Goal: Task Accomplishment & Management: Complete application form

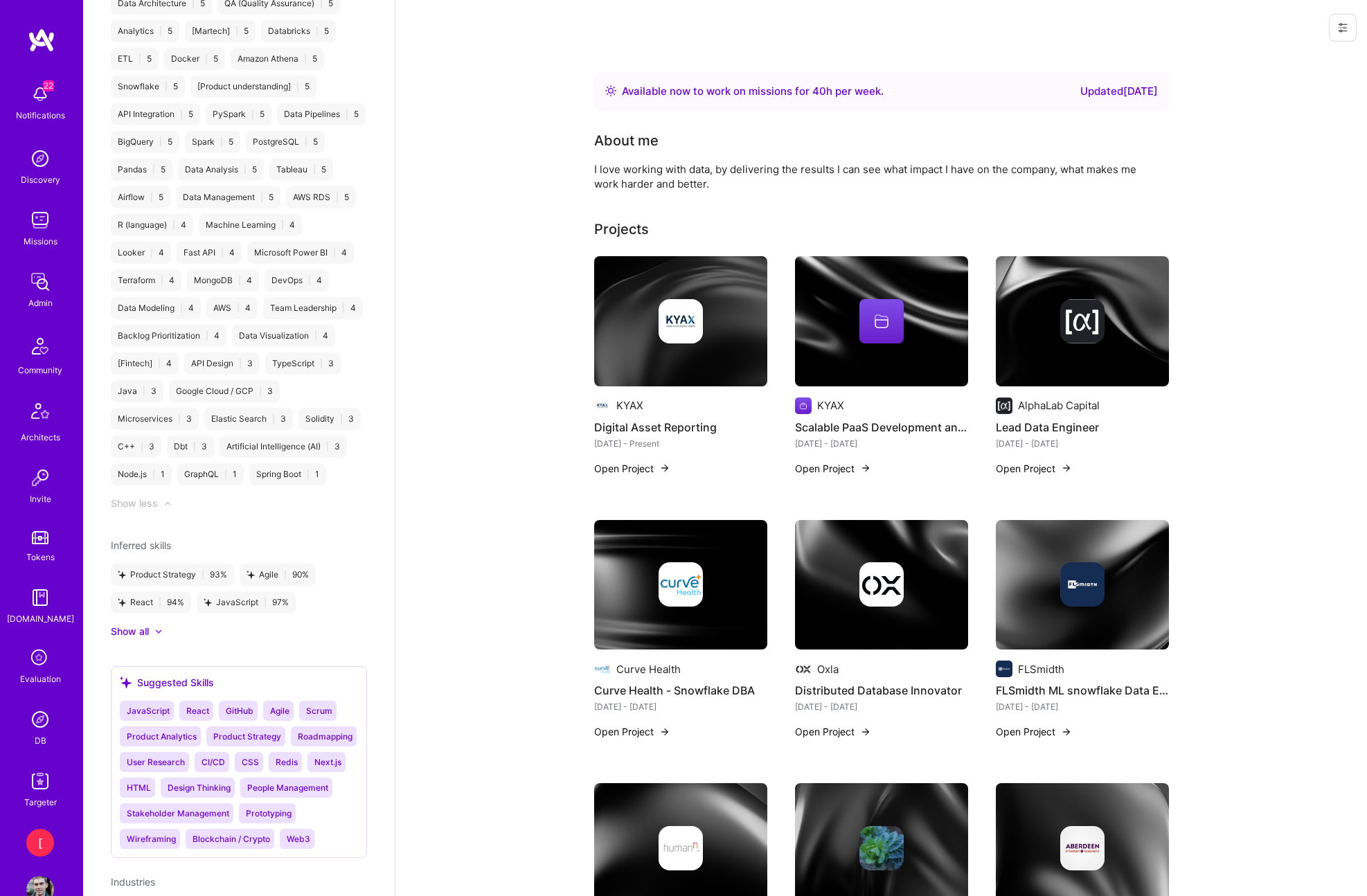
scroll to position [1759, 0]
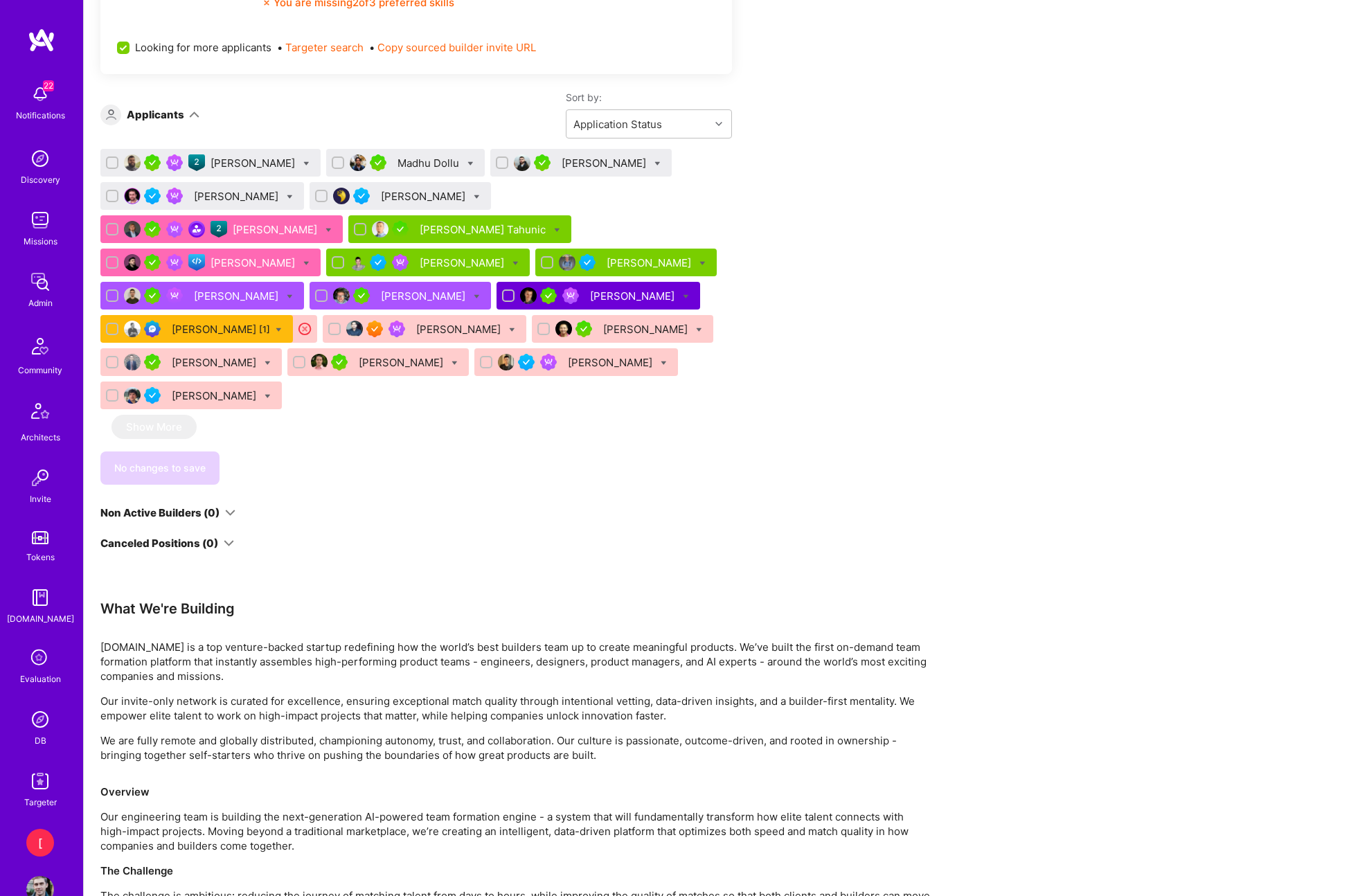
drag, startPoint x: 0, startPoint y: 0, endPoint x: 836, endPoint y: 222, distance: 865.0
click at [939, 267] on div "Apply for a Mission Role We’re actively looking for builders. This is the best …" at bounding box center [725, 180] width 1283 height 1909
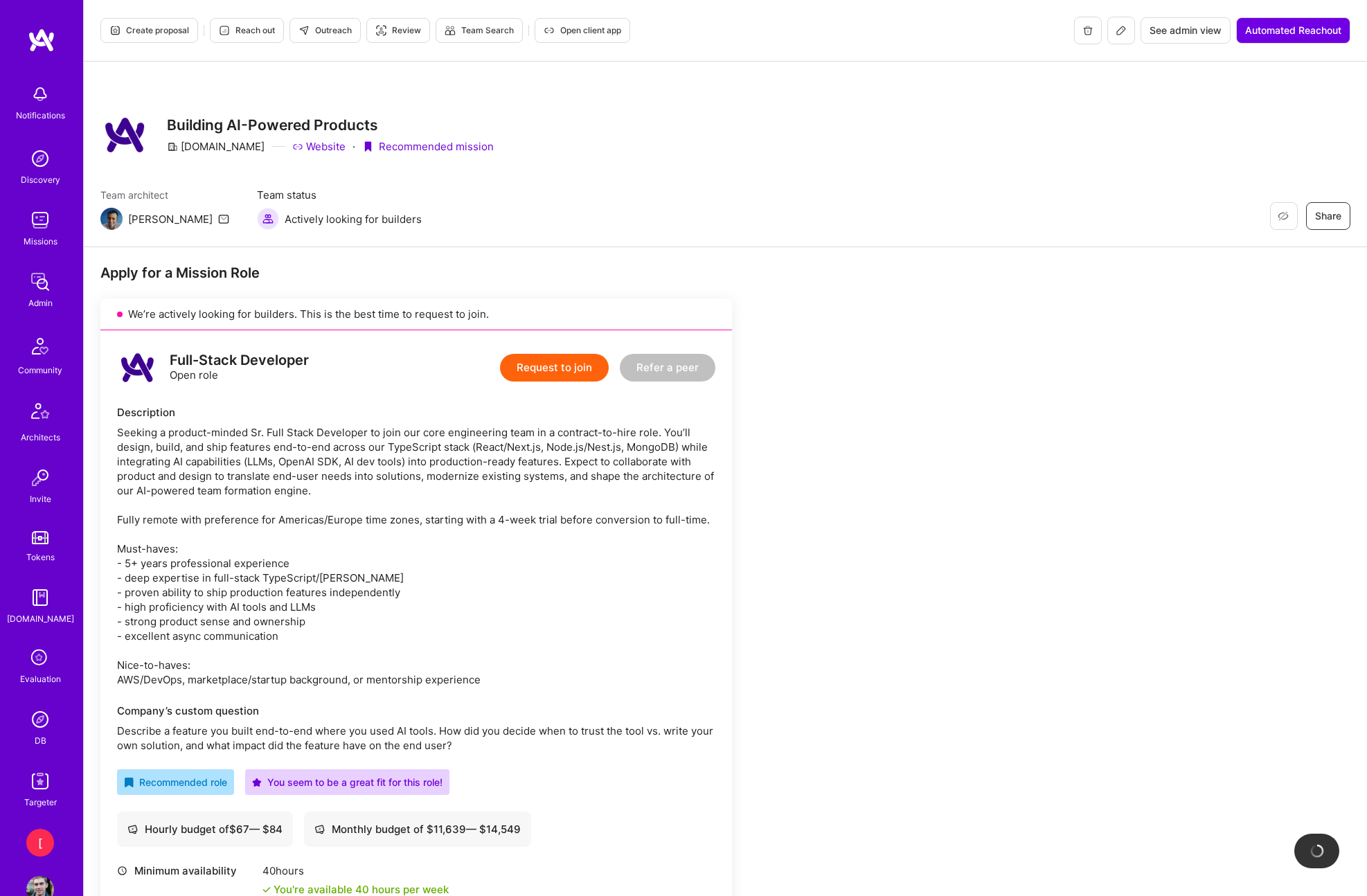
scroll to position [845, 0]
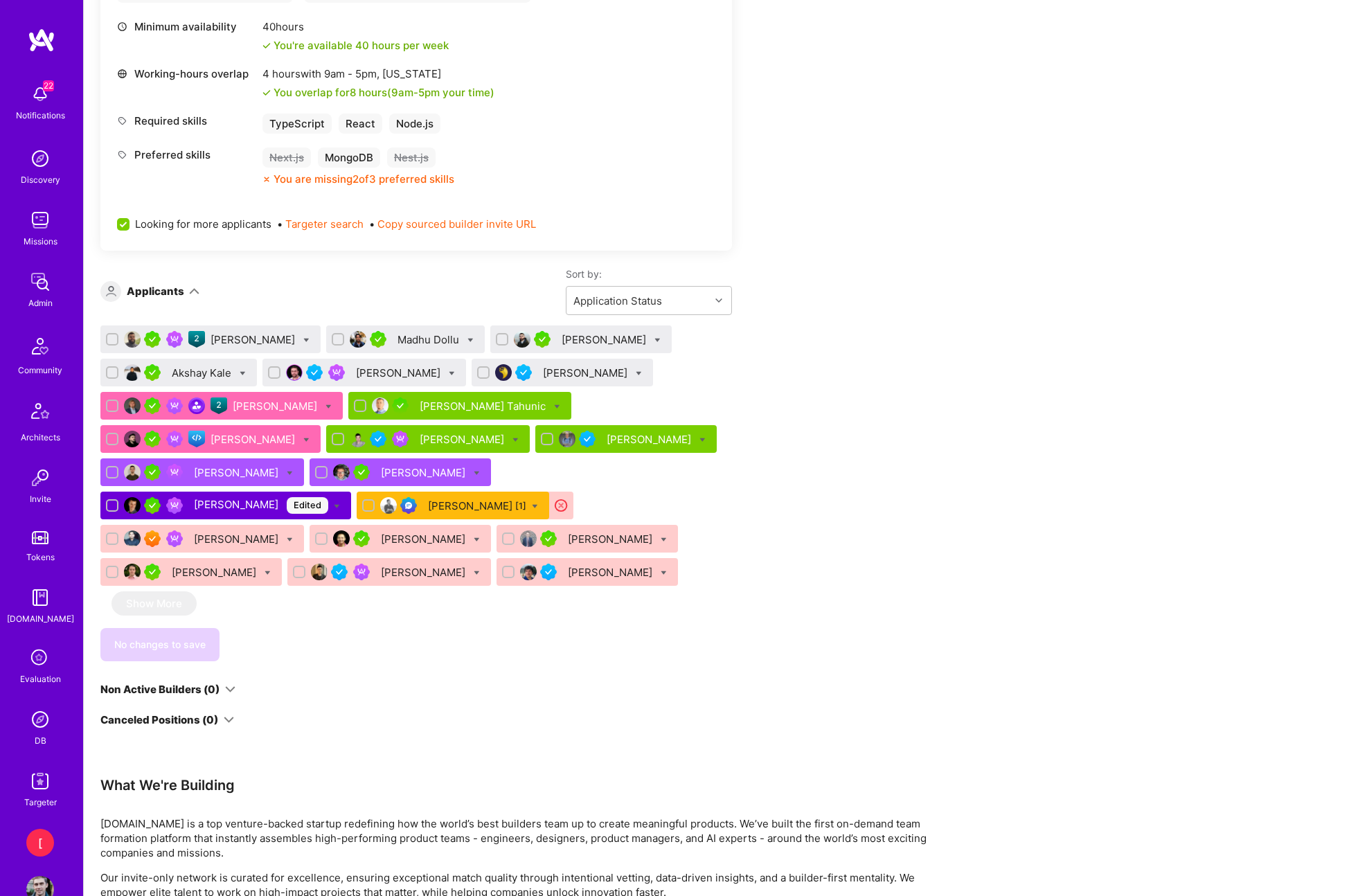
click at [1012, 433] on div "Apply for a Mission Role We’re actively looking for builders. This is the best …" at bounding box center [725, 357] width 1283 height 1909
click at [929, 485] on div "Apply for a Mission Role We’re actively looking for builders. This is the best …" at bounding box center [516, 343] width 831 height 1848
click at [329, 497] on div "[PERSON_NAME] Edited" at bounding box center [261, 505] width 134 height 16
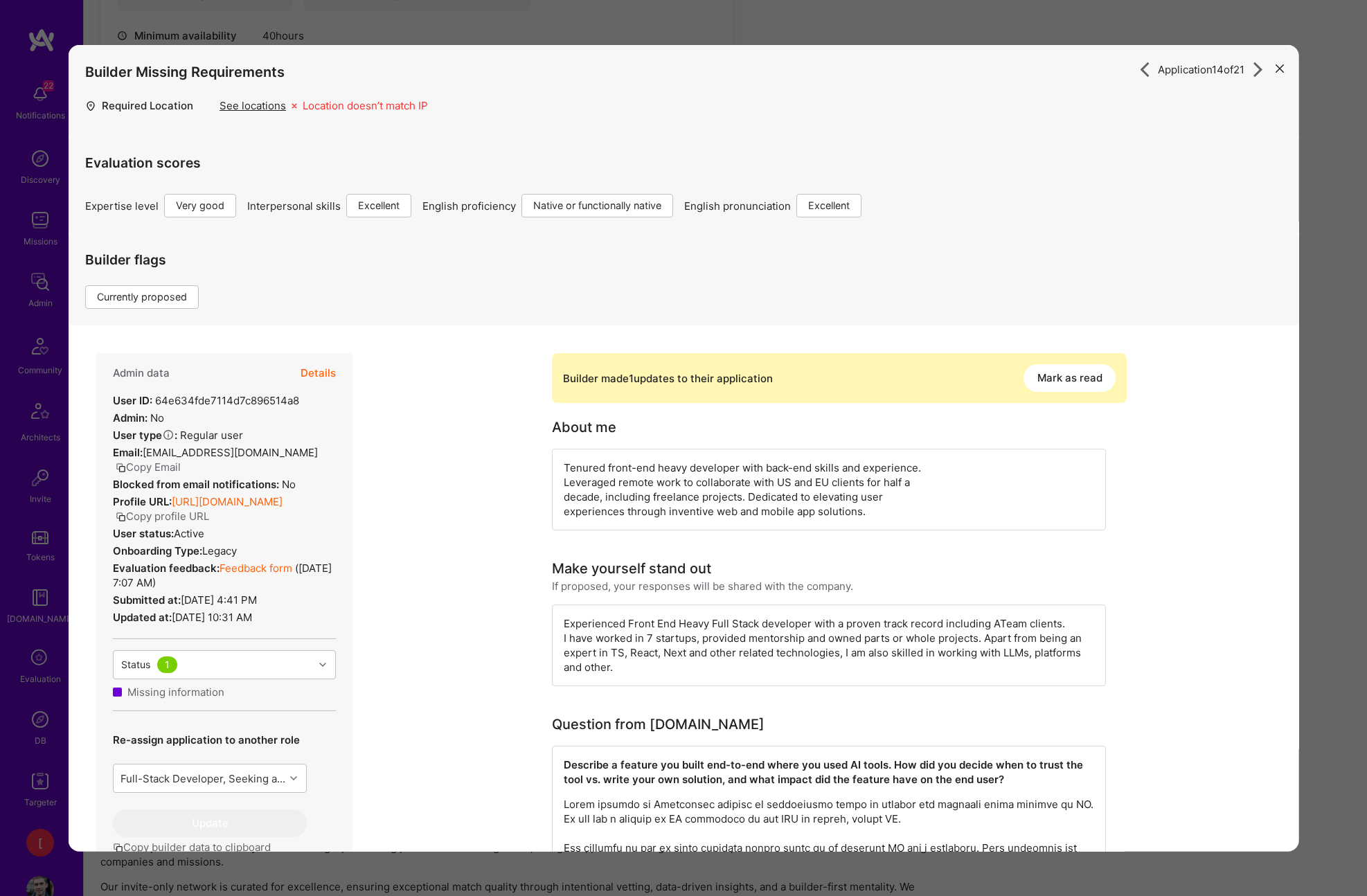
scroll to position [831, 0]
click at [1281, 68] on icon "modal" at bounding box center [1279, 68] width 8 height 8
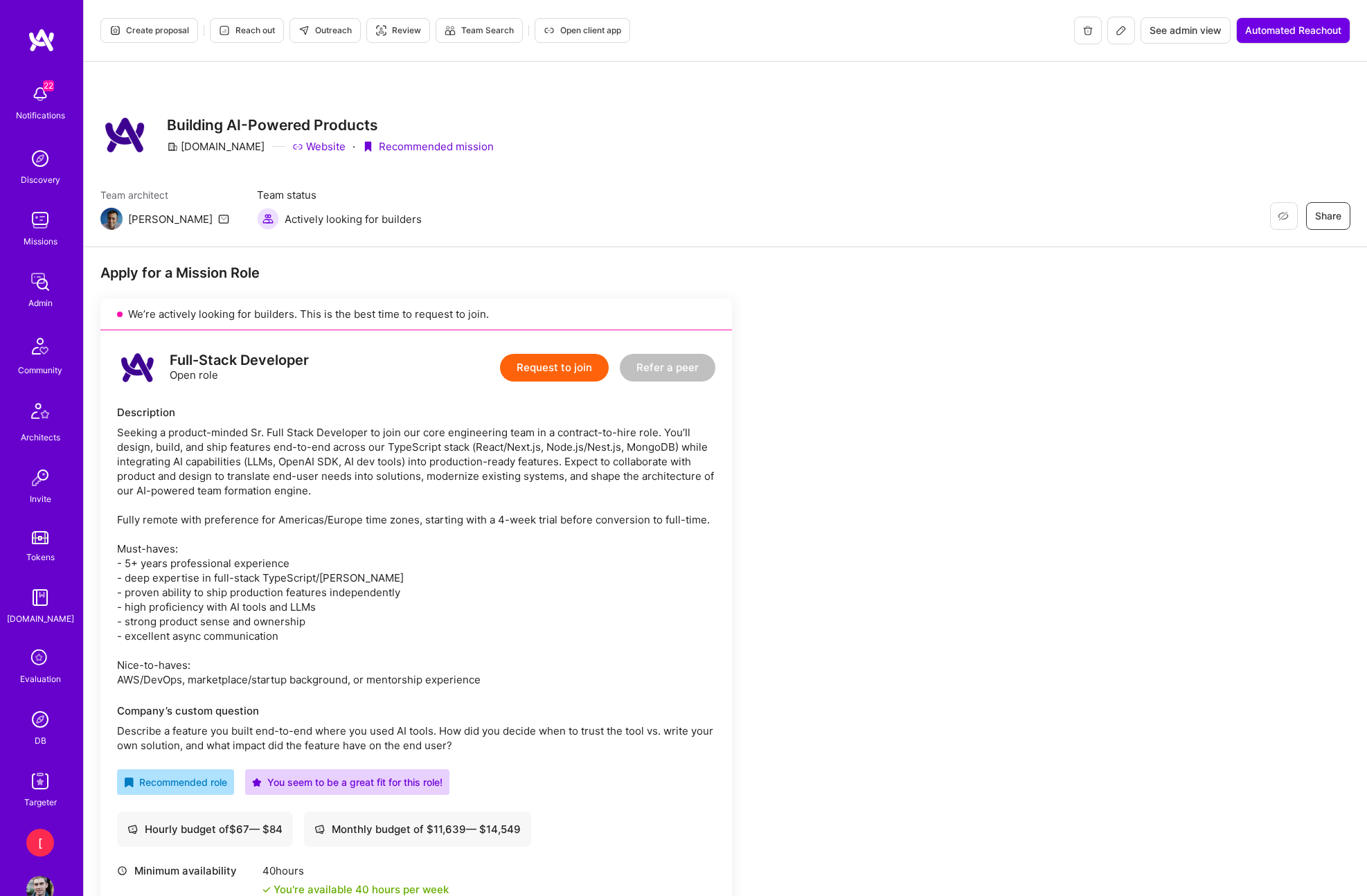
click at [157, 33] on span "Create proposal" at bounding box center [149, 30] width 80 height 12
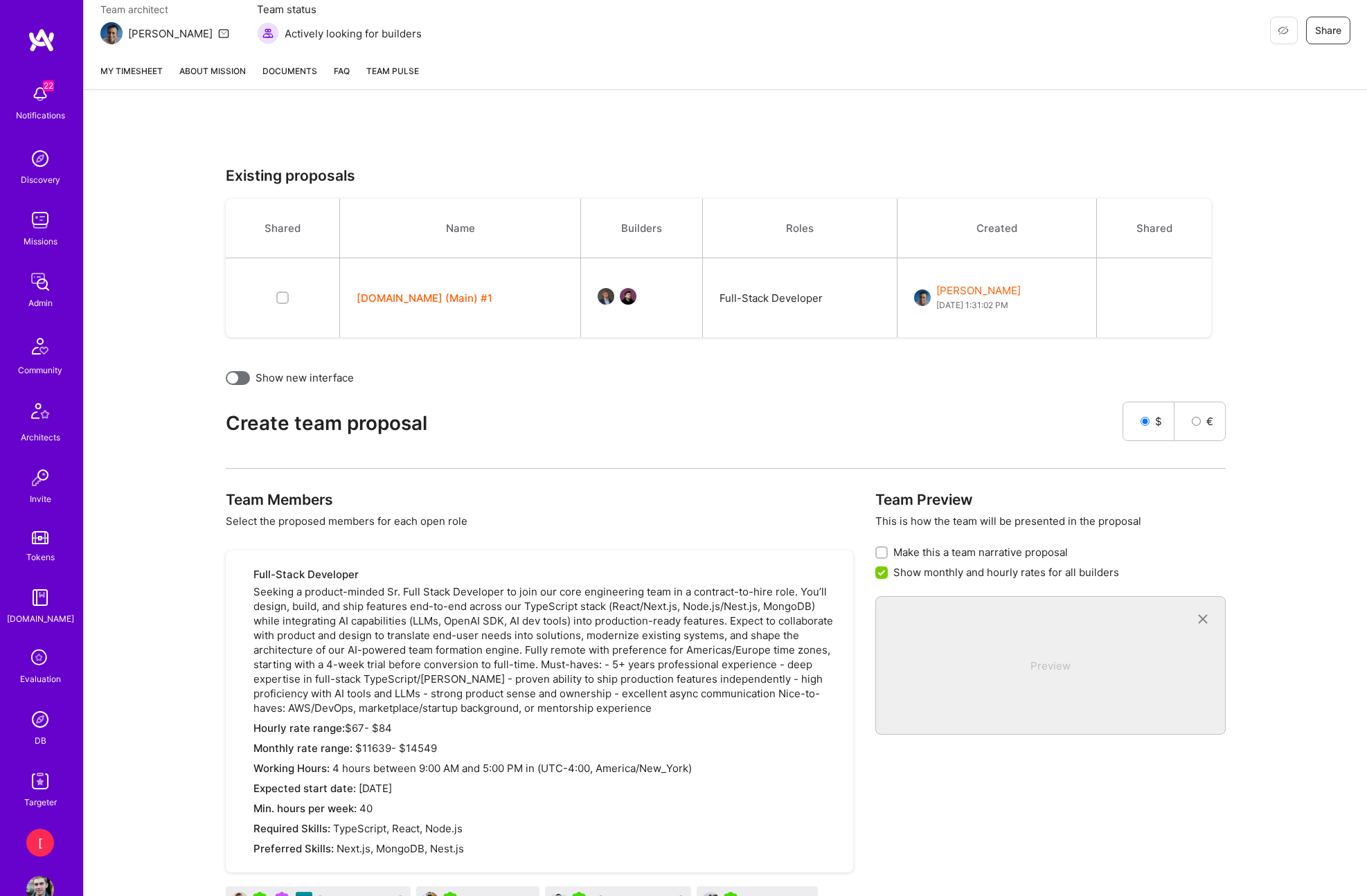
scroll to position [188, 0]
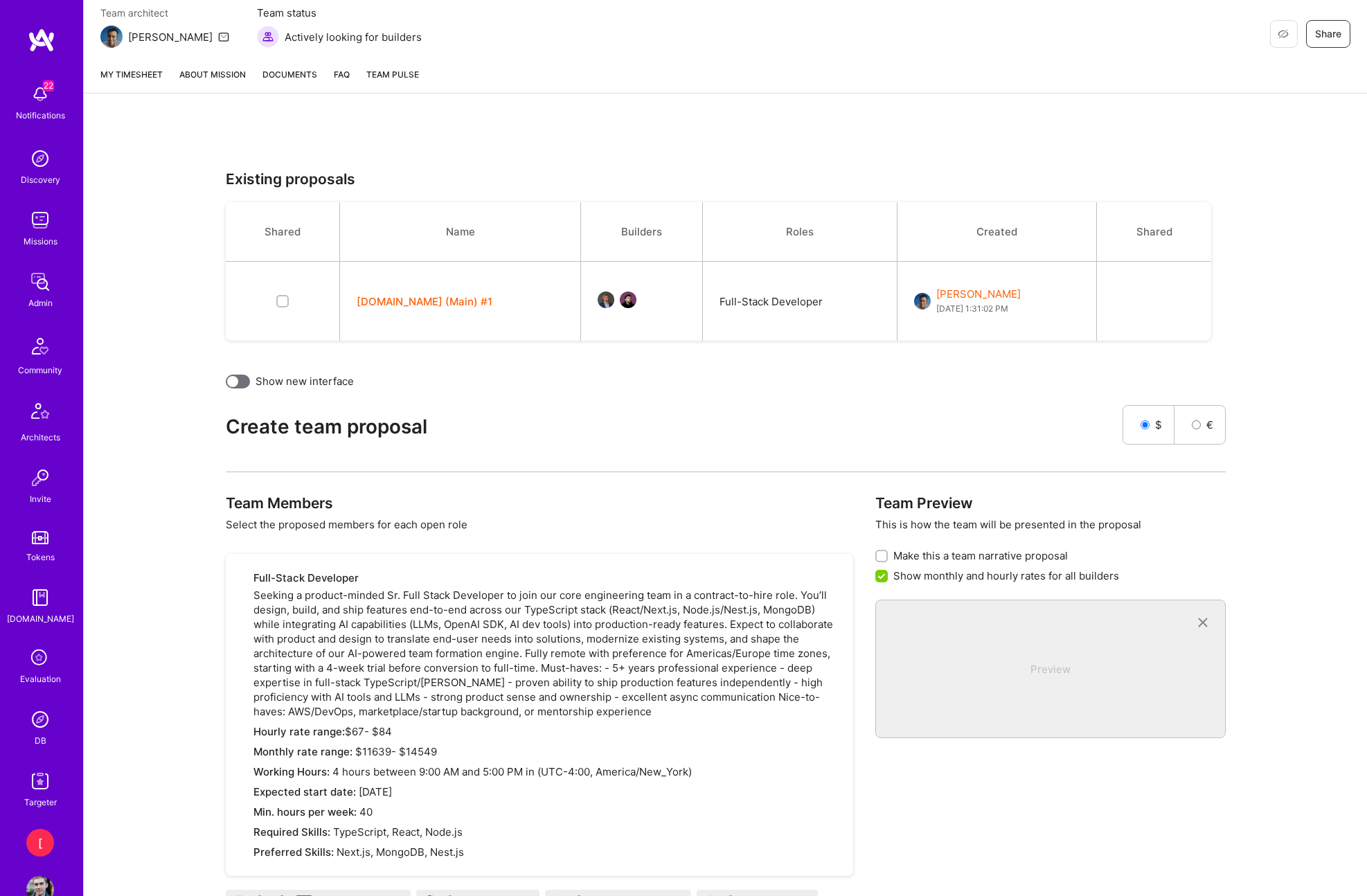
click at [412, 306] on button "[DOMAIN_NAME] (Main) #1" at bounding box center [425, 302] width 136 height 15
